Goal: Browse casually

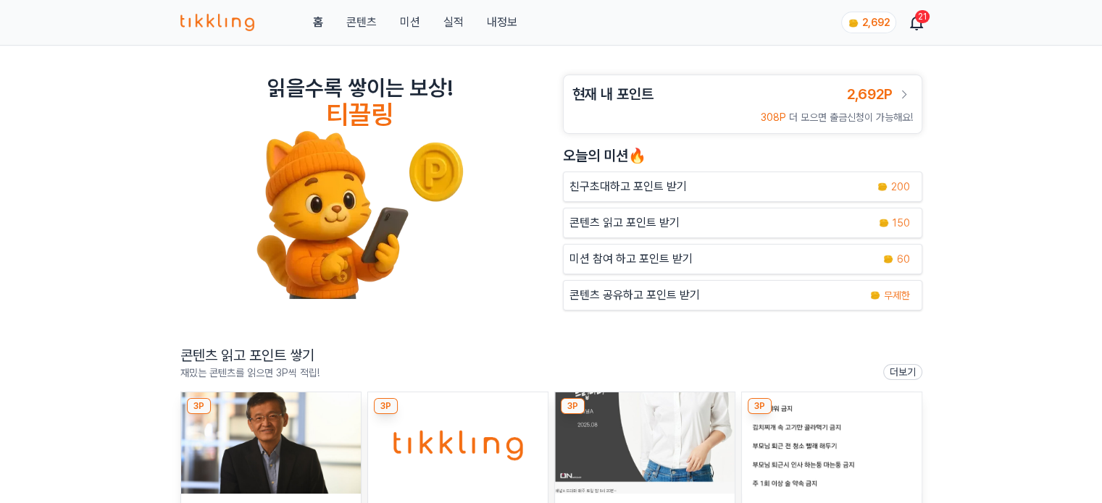
click at [261, 417] on img at bounding box center [271, 443] width 180 height 101
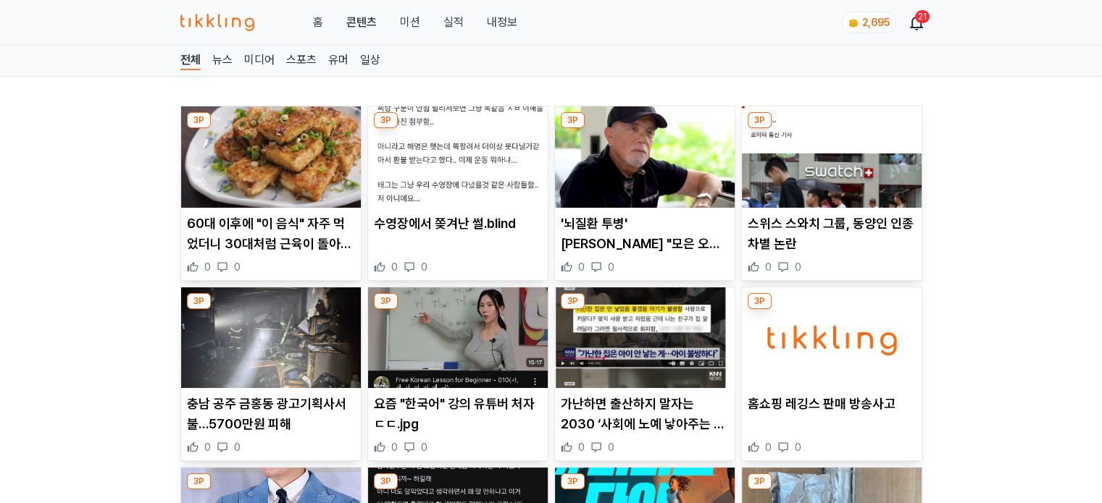
click at [466, 176] on img at bounding box center [458, 156] width 180 height 101
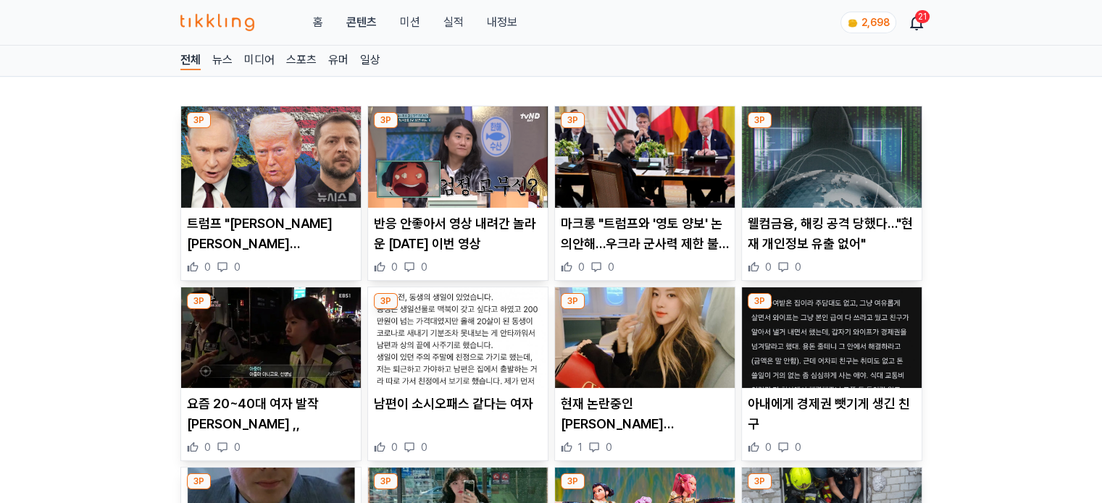
click at [500, 167] on img at bounding box center [458, 156] width 180 height 101
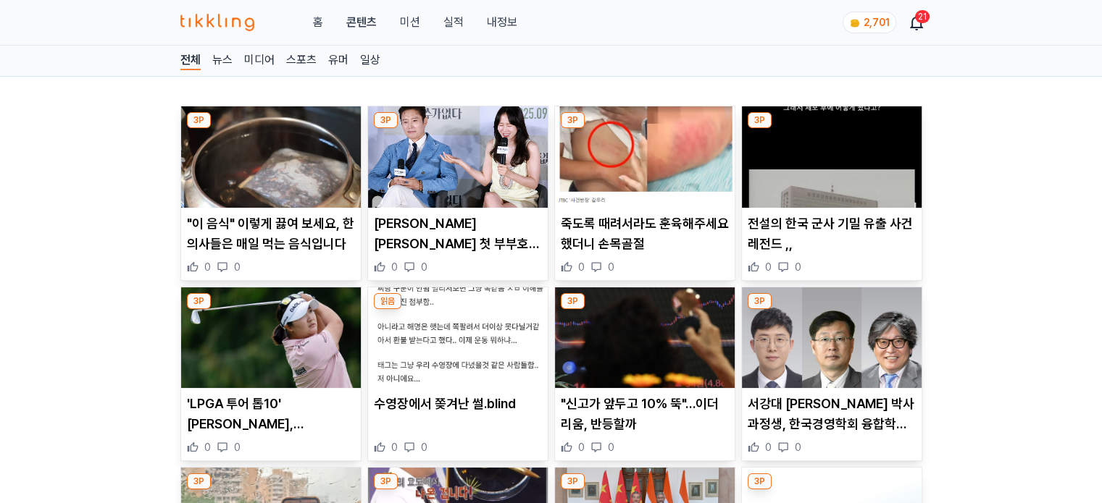
click at [462, 174] on img at bounding box center [458, 156] width 180 height 101
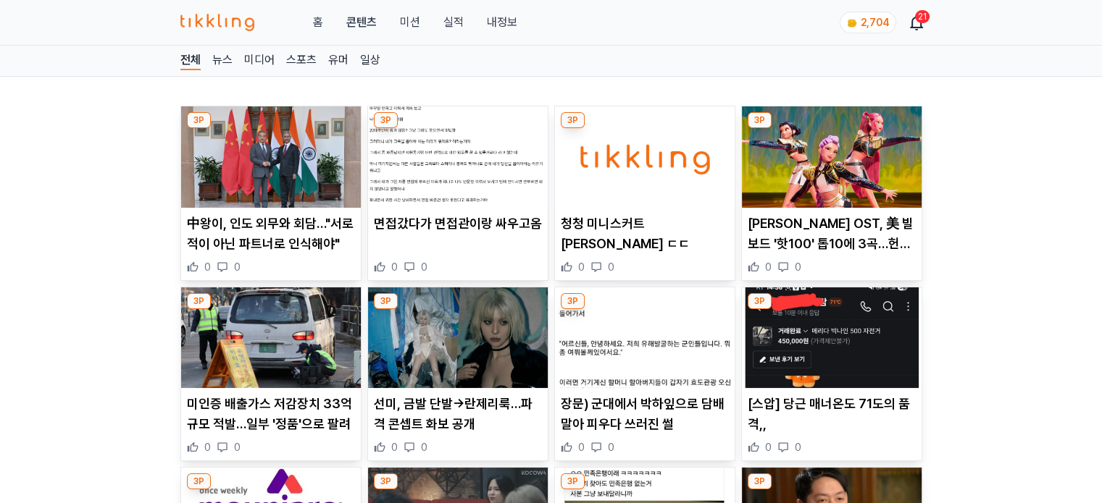
click at [495, 167] on img at bounding box center [458, 156] width 180 height 101
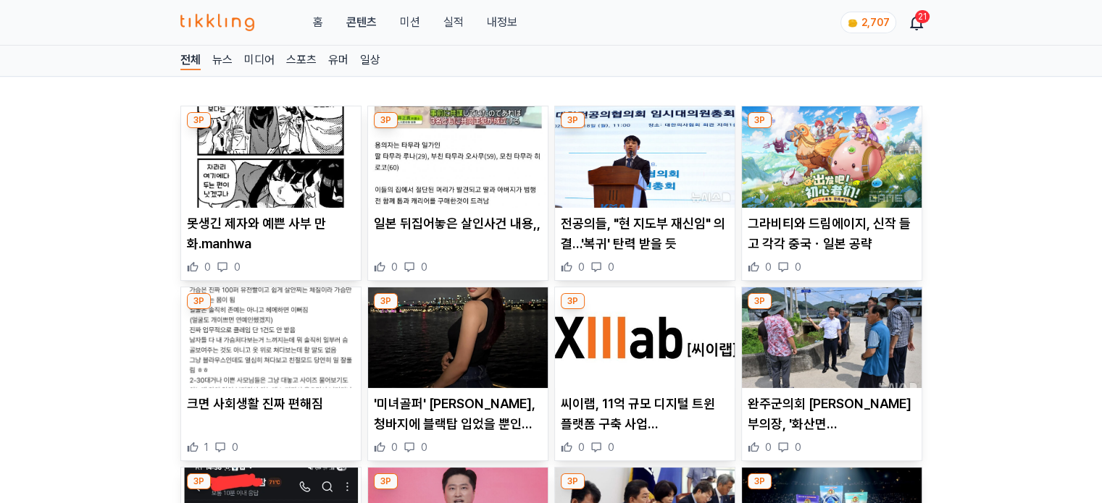
click at [641, 183] on img at bounding box center [645, 156] width 180 height 101
